Goal: Learn about a topic: Learn about a topic

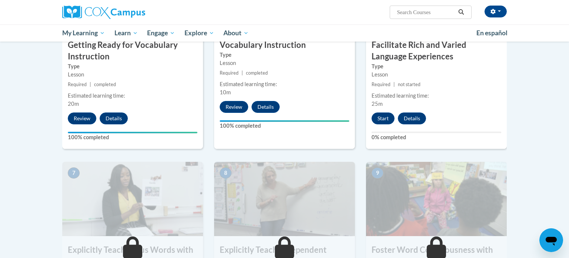
scroll to position [454, 0]
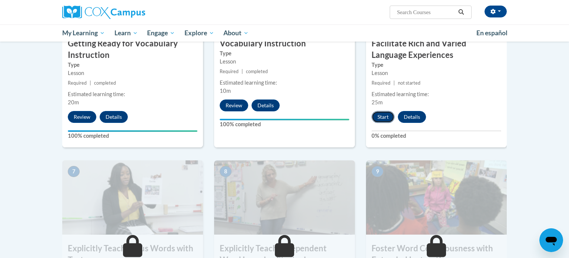
click at [383, 115] on button "Start" at bounding box center [383, 117] width 23 height 12
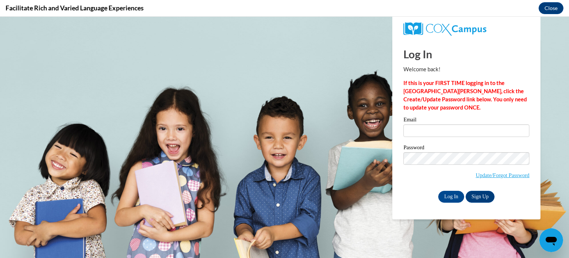
scroll to position [0, 0]
type input "[EMAIL_ADDRESS][DOMAIN_NAME]"
click at [449, 197] on input "Log In" at bounding box center [451, 196] width 26 height 12
